Goal: Transaction & Acquisition: Purchase product/service

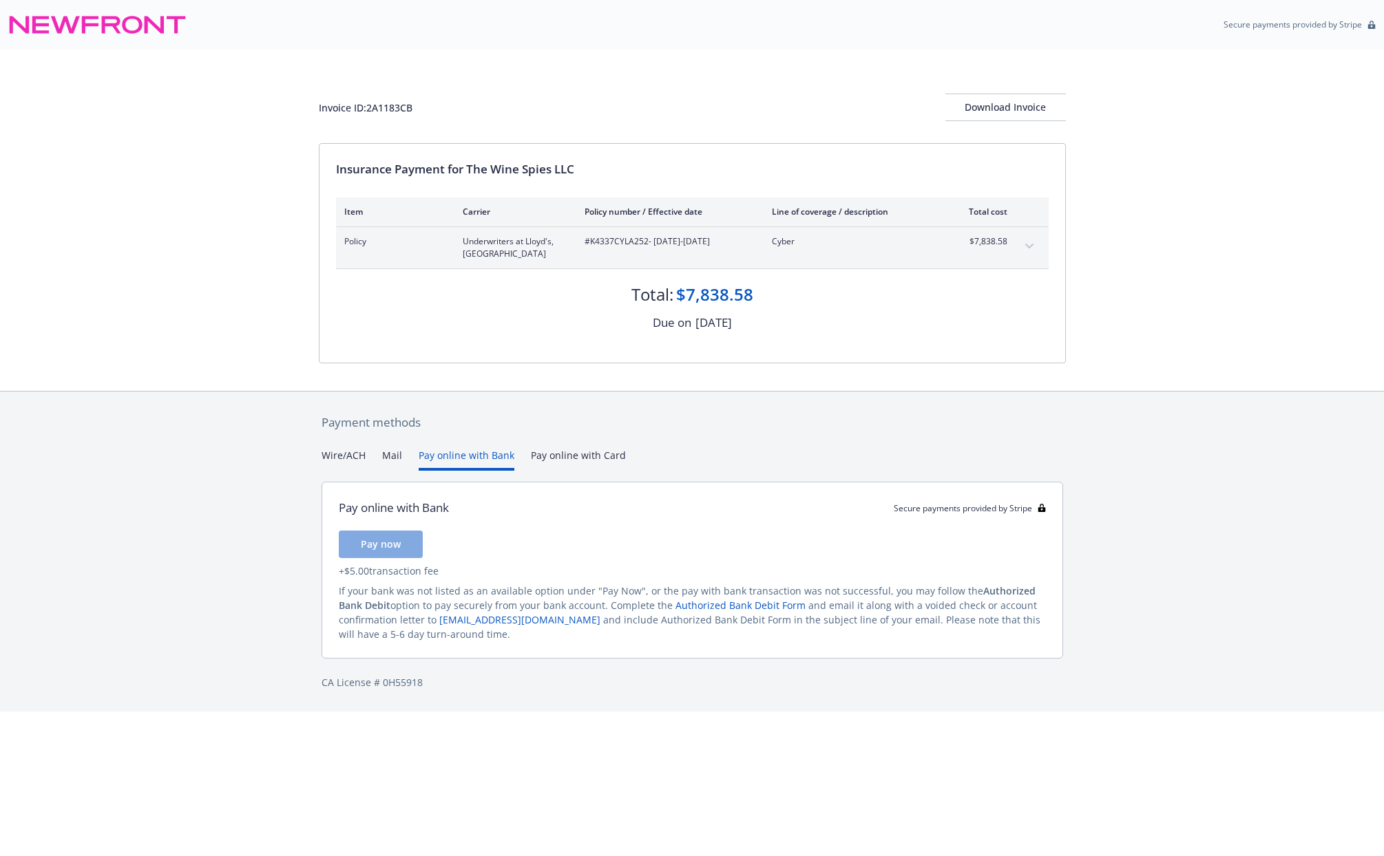
click at [442, 454] on button "Pay online with Bank" at bounding box center [467, 459] width 96 height 23
click at [538, 454] on button "Pay online with Card" at bounding box center [578, 459] width 95 height 23
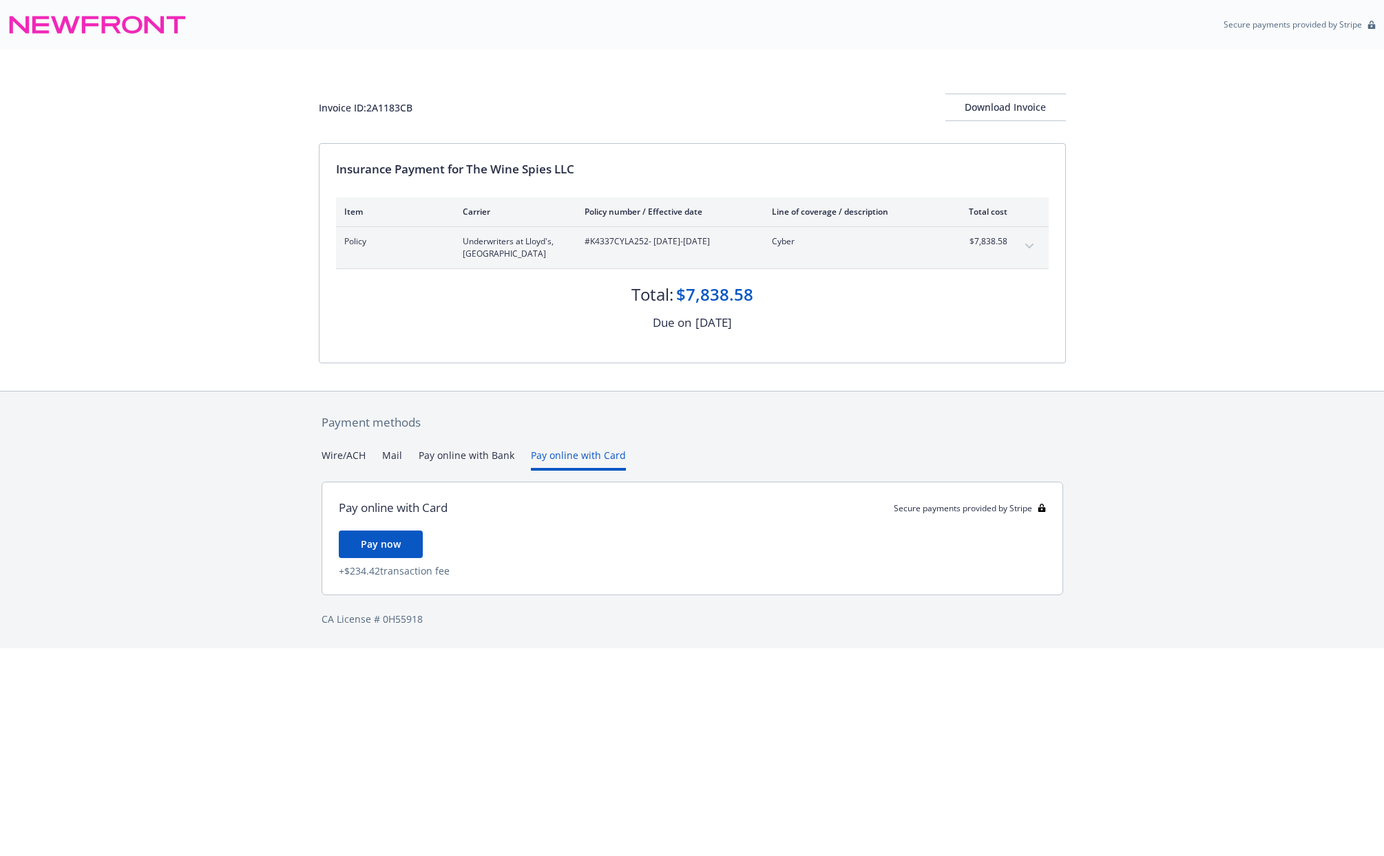
click at [391, 457] on button "Mail" at bounding box center [392, 459] width 20 height 23
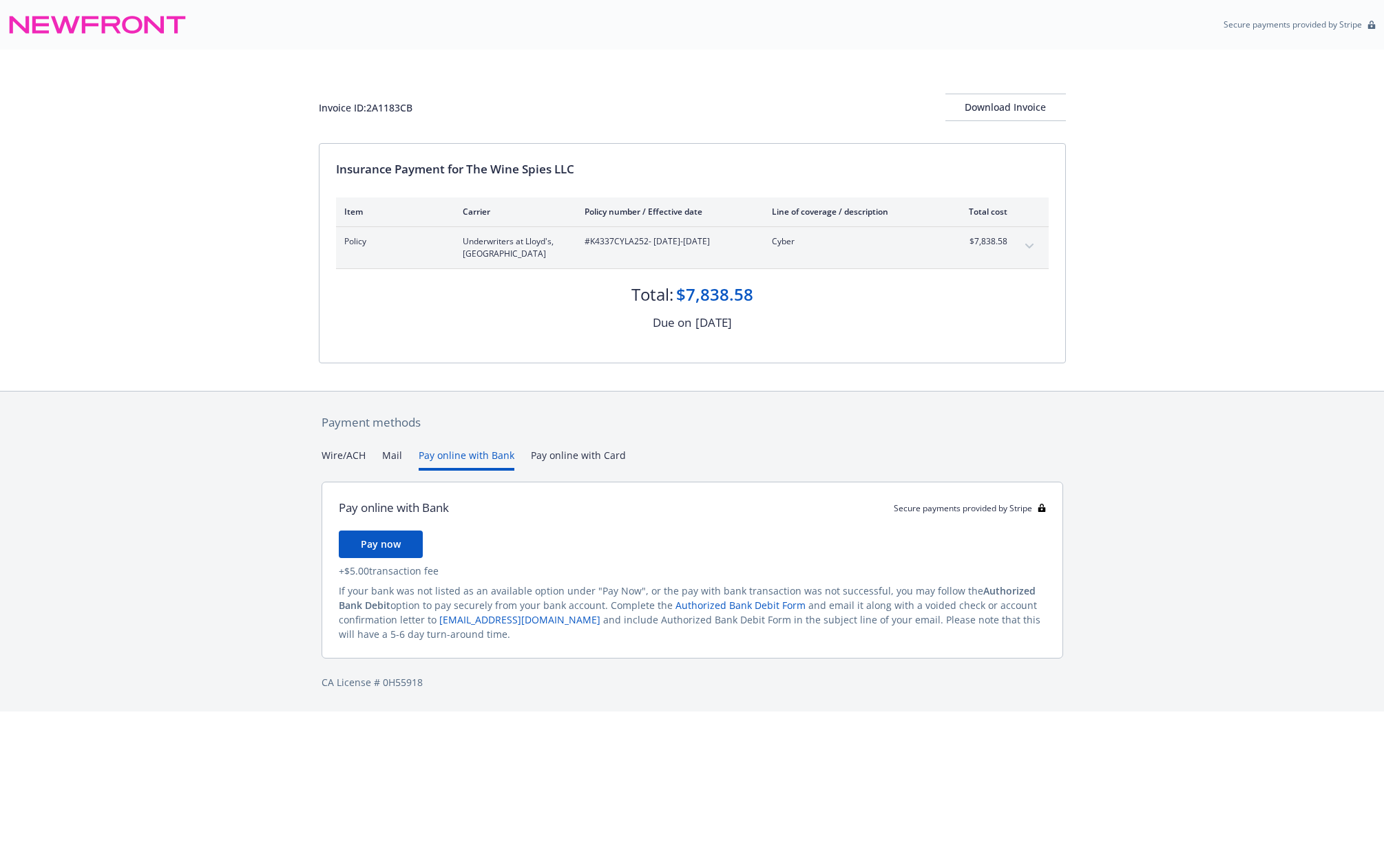
click at [478, 463] on button "Pay online with Bank" at bounding box center [467, 459] width 96 height 23
click at [397, 547] on button "Pay now" at bounding box center [381, 545] width 84 height 28
click at [337, 448] on button "Wire/ACH" at bounding box center [344, 459] width 44 height 23
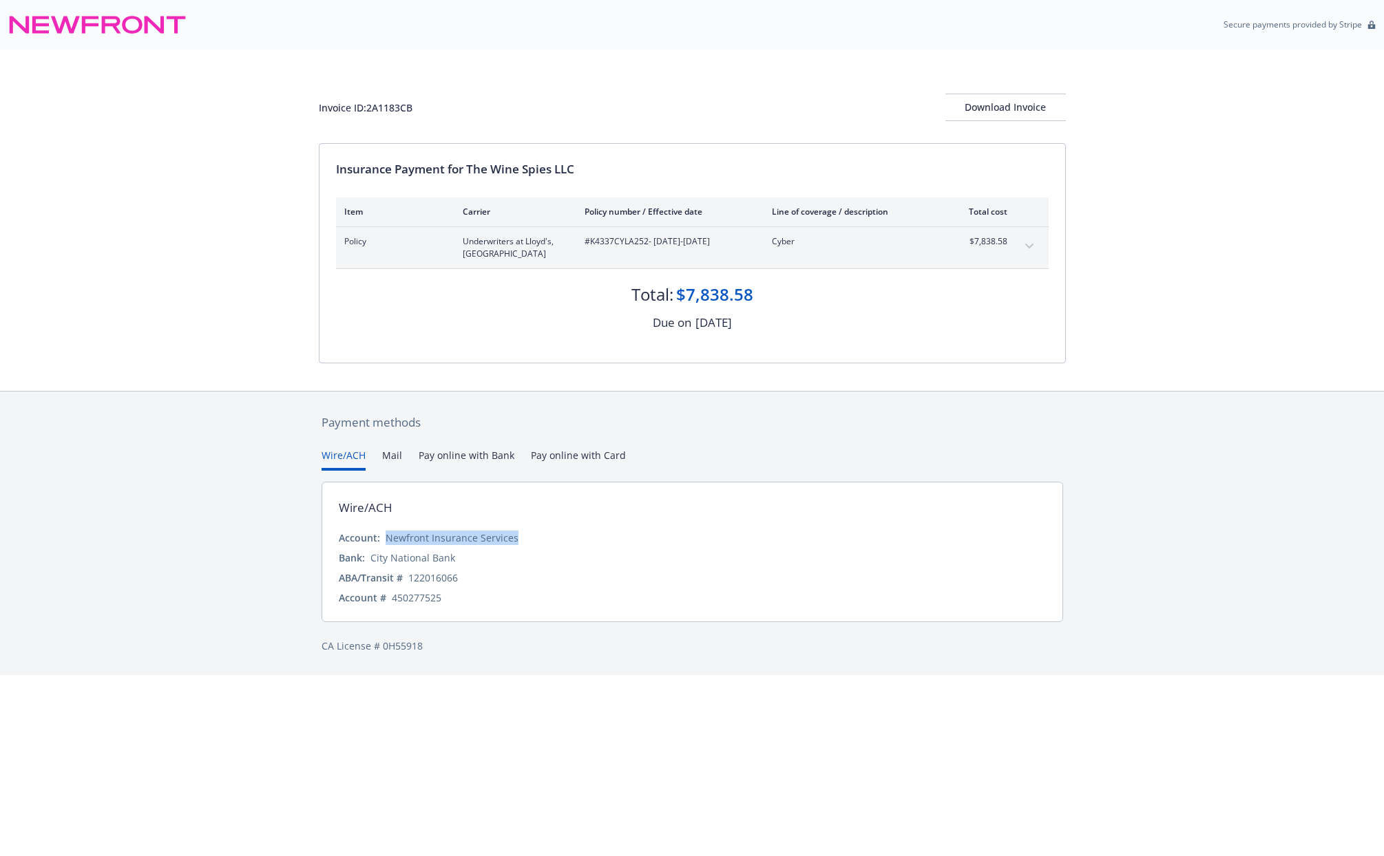
drag, startPoint x: 514, startPoint y: 536, endPoint x: 384, endPoint y: 542, distance: 130.2
click at [384, 542] on div "Account: Newfront Insurance Services" at bounding box center [692, 538] width 707 height 14
copy div "Newfront Insurance Services"
drag, startPoint x: 464, startPoint y: 577, endPoint x: 410, endPoint y: 579, distance: 54.4
click at [410, 579] on div "ABA/Transit # [US_BANK_ROUTING_MICR]" at bounding box center [692, 578] width 707 height 14
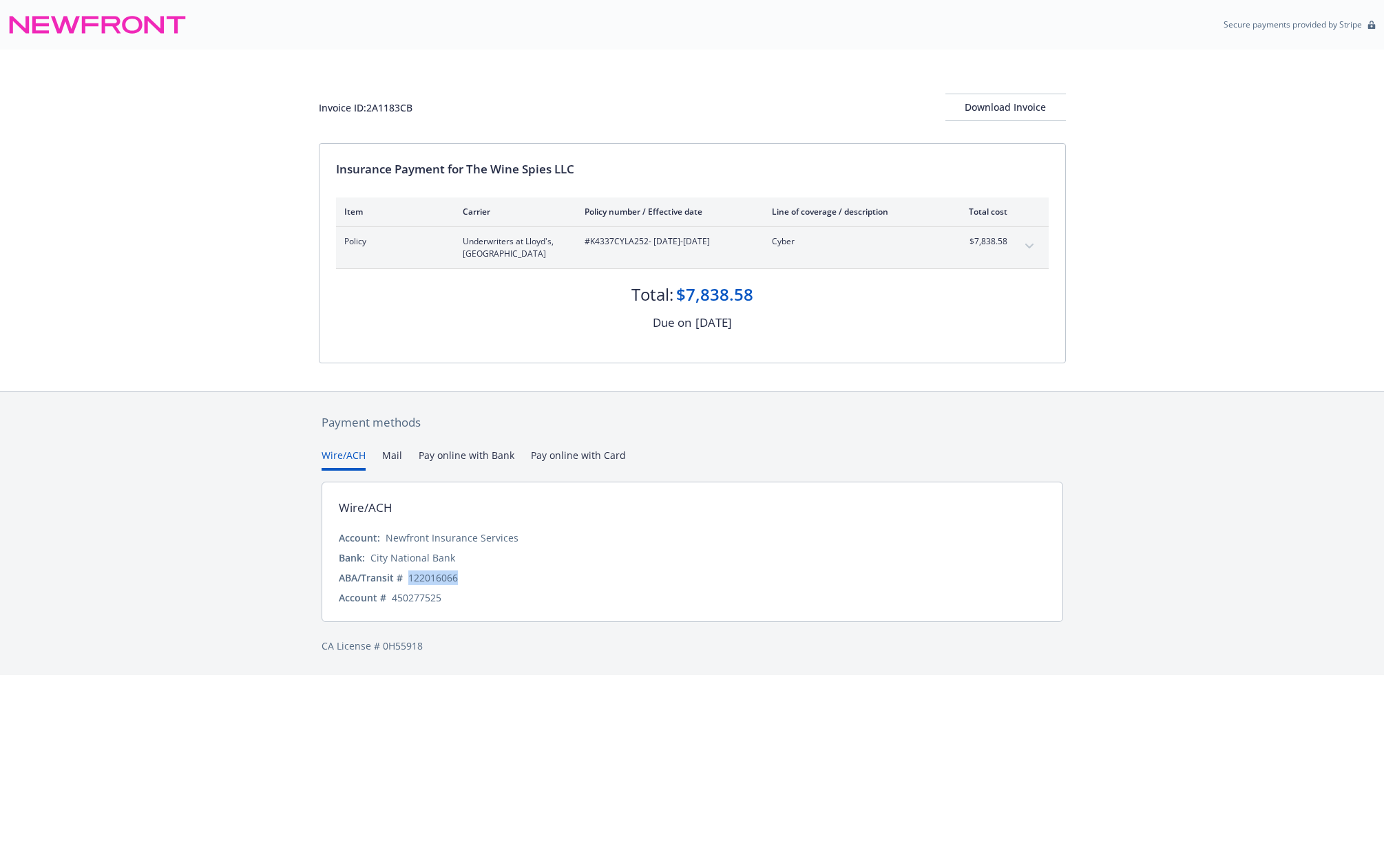
copy div "122016066"
drag, startPoint x: 425, startPoint y: 558, endPoint x: 371, endPoint y: 555, distance: 54.5
click at [371, 555] on div "Bank: City National Bank" at bounding box center [692, 558] width 707 height 14
copy div "City National Bank"
drag, startPoint x: 430, startPoint y: 597, endPoint x: 392, endPoint y: 598, distance: 37.2
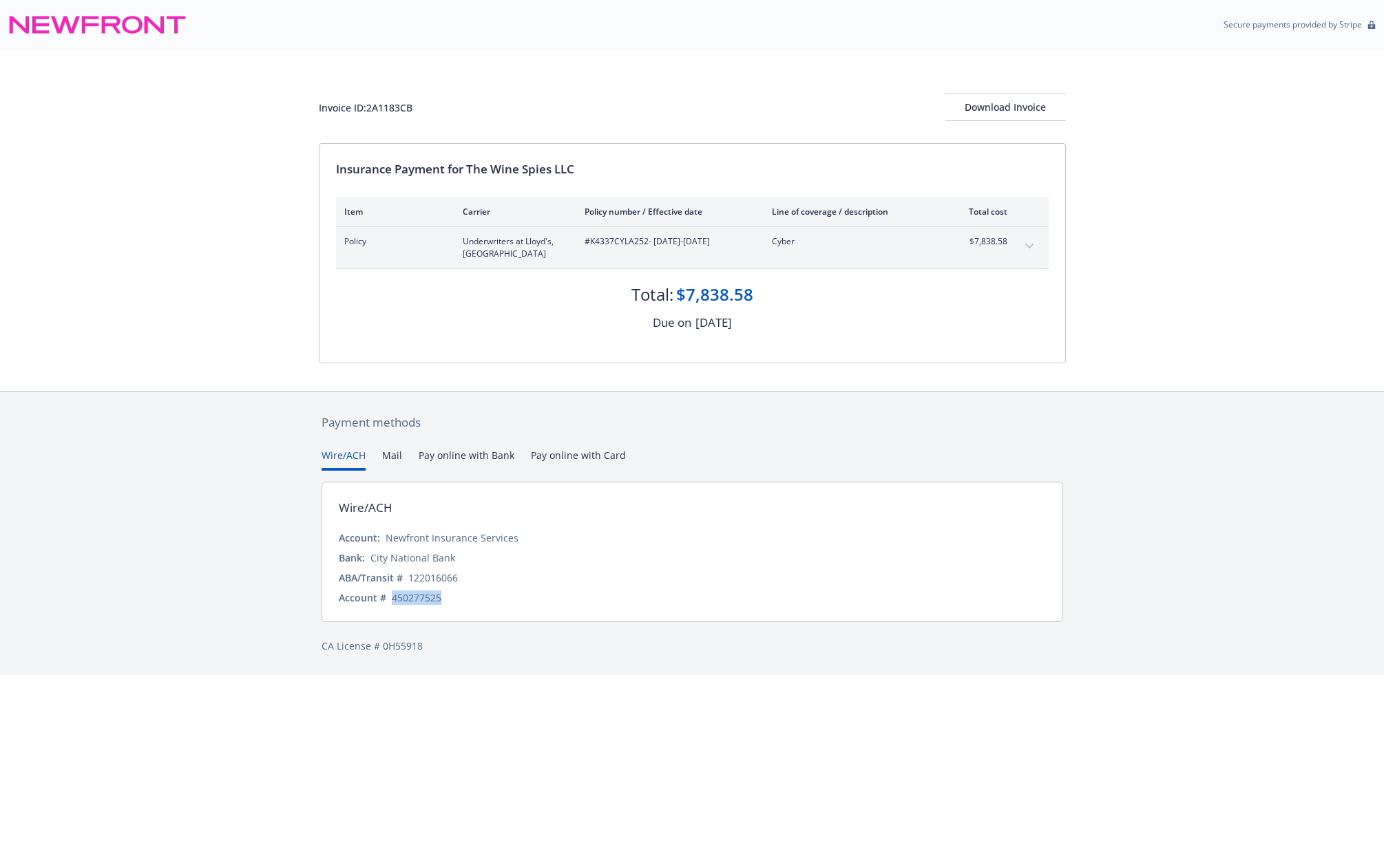
click at [392, 598] on div "450277525" at bounding box center [417, 598] width 50 height 14
copy div "450277525"
drag, startPoint x: 756, startPoint y: 297, endPoint x: 688, endPoint y: 289, distance: 68.6
click at [688, 289] on div "Total: $7,838.58" at bounding box center [692, 287] width 713 height 37
copy div "7,838.58"
